Goal: Task Accomplishment & Management: Use online tool/utility

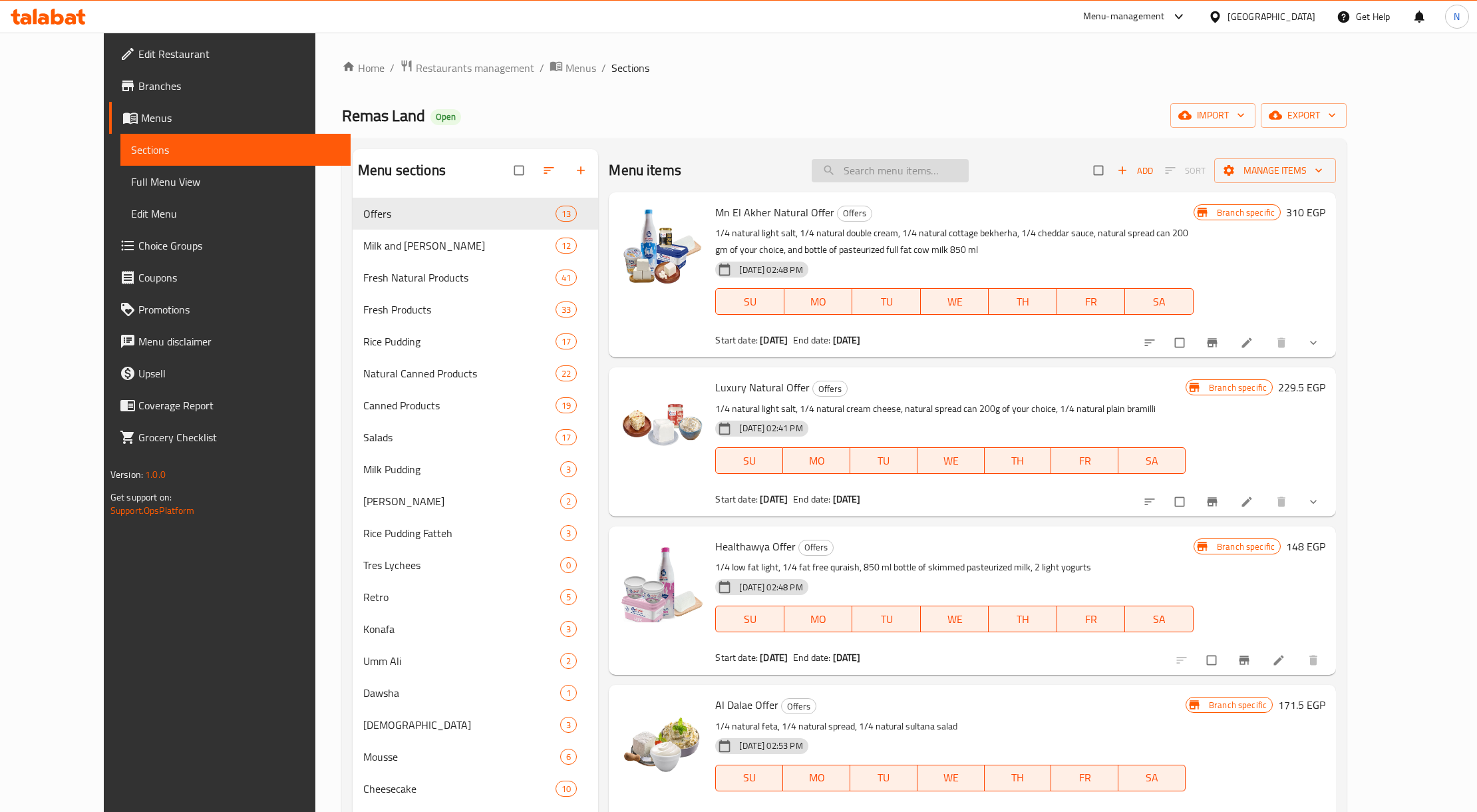
click at [892, 176] on input "search" at bounding box center [891, 171] width 157 height 23
paste input "Roquefort cheese sauce"
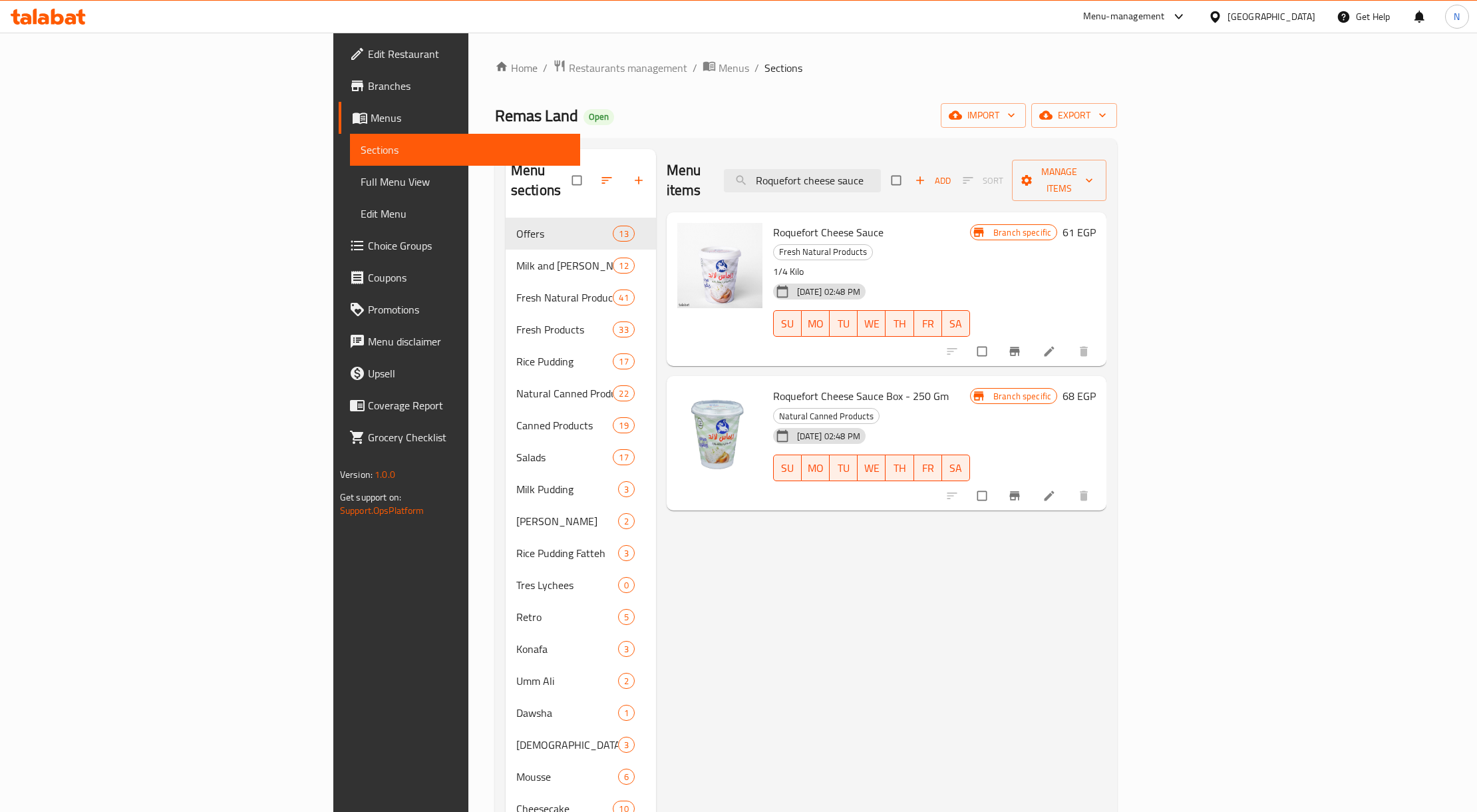
type input "Roquefort cheese sauce"
click at [773, 222] on span "Roquefort Cheese Sauce" at bounding box center [828, 232] width 111 height 20
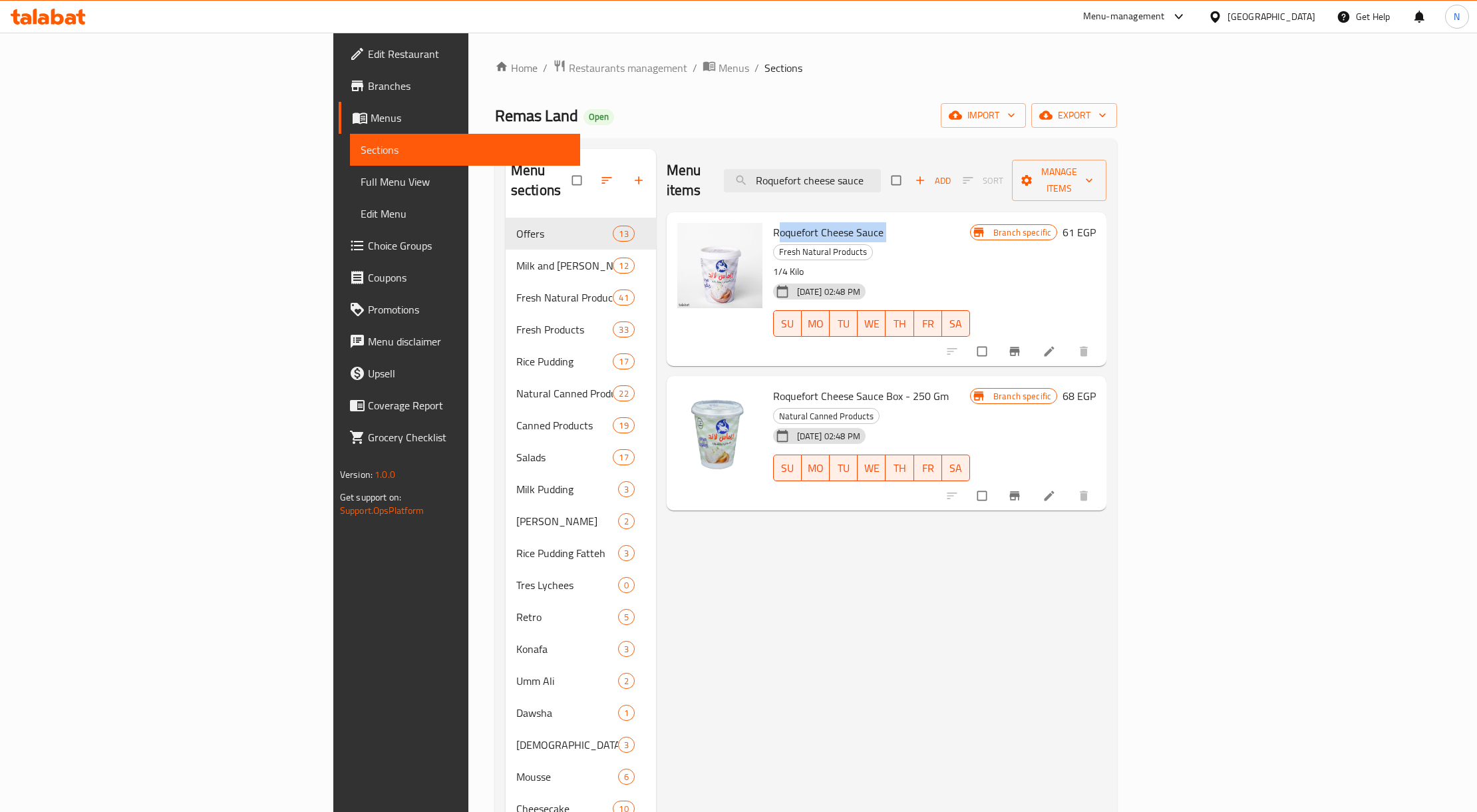
click at [773, 222] on span "Roquefort Cheese Sauce" at bounding box center [828, 232] width 111 height 20
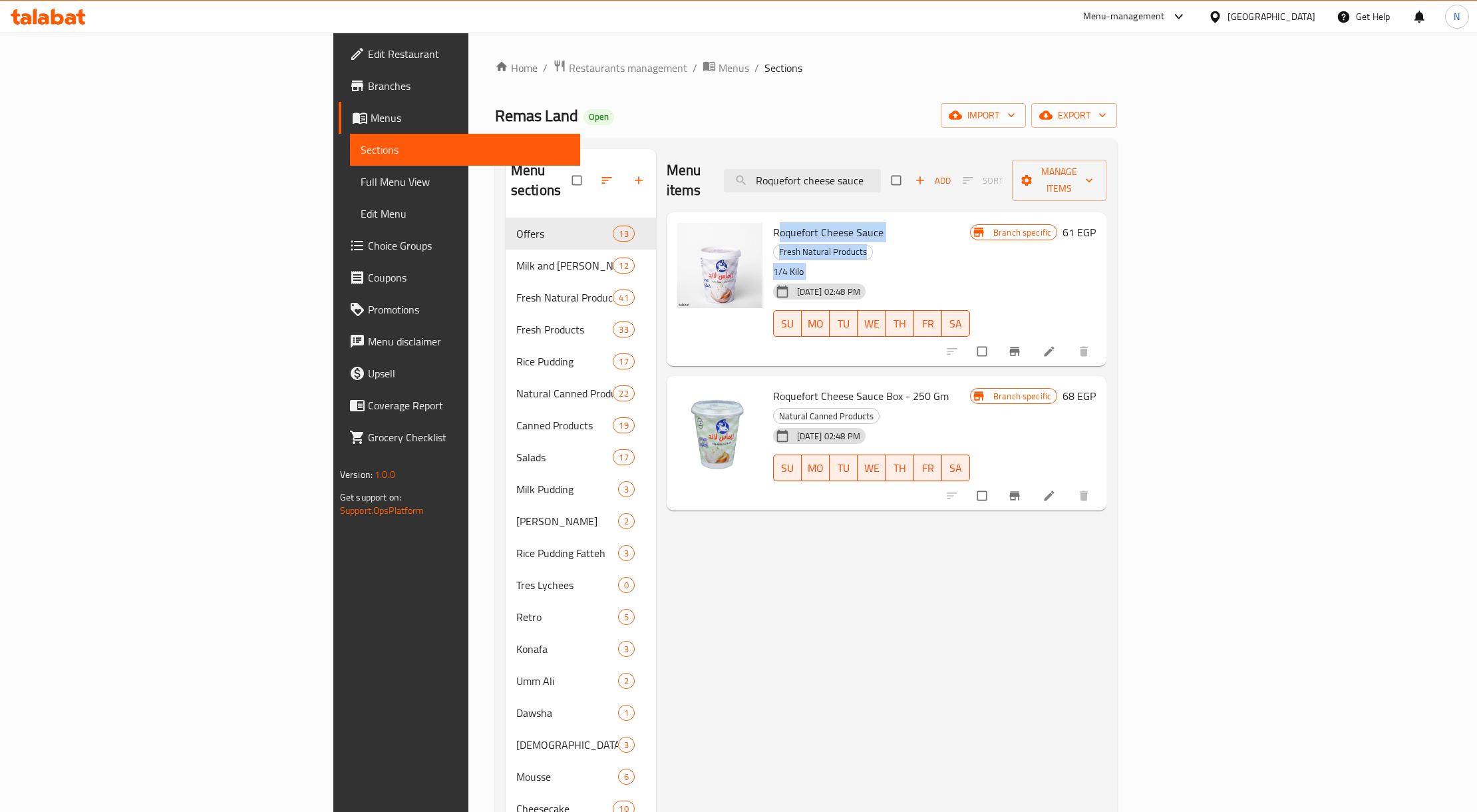
drag, startPoint x: 748, startPoint y: 213, endPoint x: 750, endPoint y: 229, distance: 16.1
click at [768, 229] on div "Roquefort Cheese Sauce Fresh Natural Products 1/4 Kilo [DATE] 02:48 PM SU MO TU…" at bounding box center [871, 288] width 208 height 143
click at [773, 264] on p "1/4 Kilo" at bounding box center [871, 272] width 197 height 16
click at [1069, 340] on li at bounding box center [1051, 351] width 38 height 21
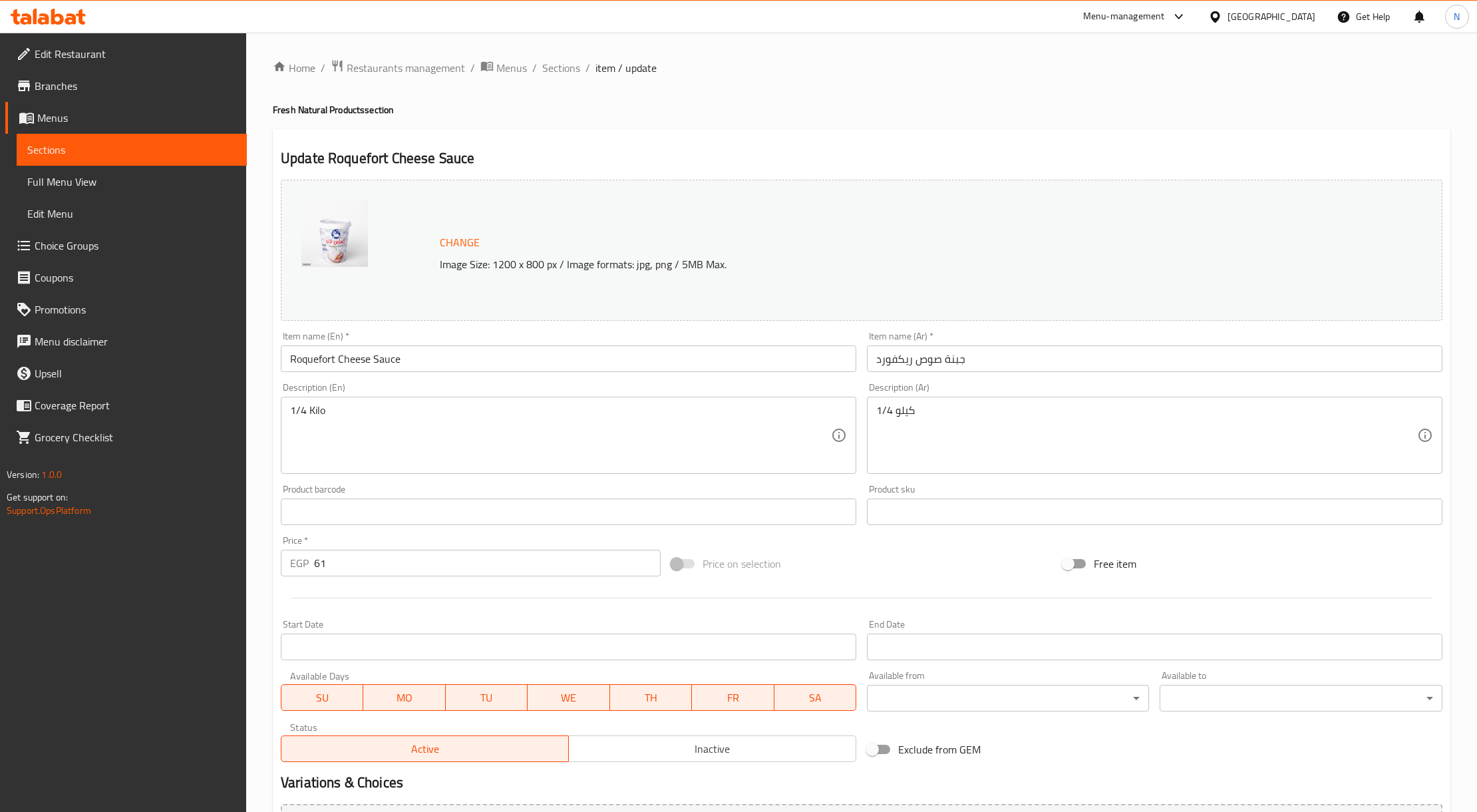
click at [663, 399] on div "1/4 Kilo Description (En)" at bounding box center [569, 435] width 575 height 77
click at [557, 64] on span "Sections" at bounding box center [560, 68] width 38 height 16
